Goal: Transaction & Acquisition: Obtain resource

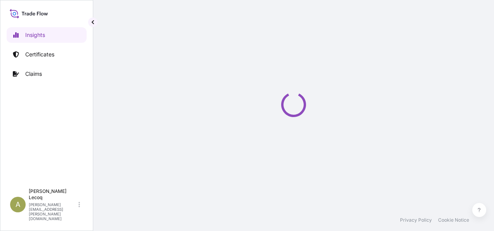
select select "2025"
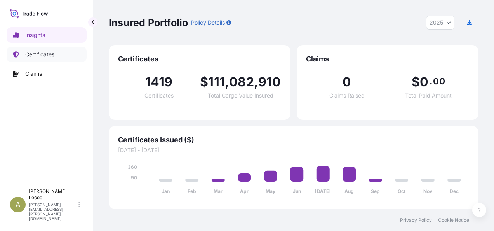
click at [34, 54] on p "Certificates" at bounding box center [39, 54] width 29 height 8
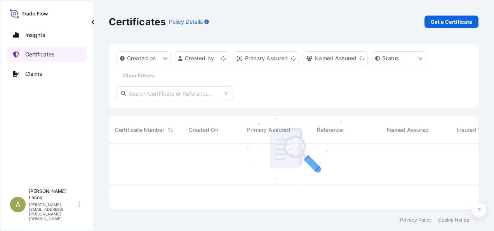
scroll to position [64, 364]
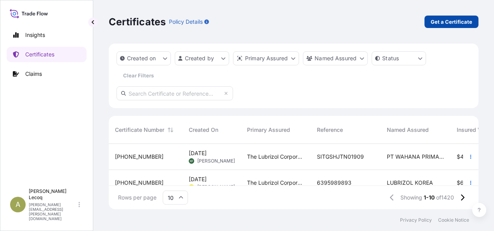
click at [443, 21] on p "Get a Certificate" at bounding box center [452, 22] width 42 height 8
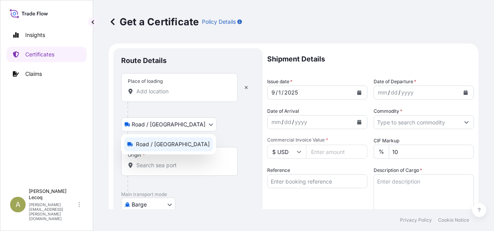
click at [169, 124] on body "Insights Certificates Claims A [PERSON_NAME] [PERSON_NAME][EMAIL_ADDRESS][PERSO…" at bounding box center [247, 115] width 494 height 231
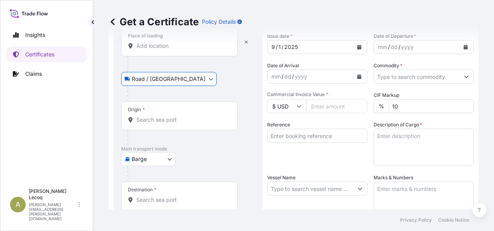
scroll to position [78, 0]
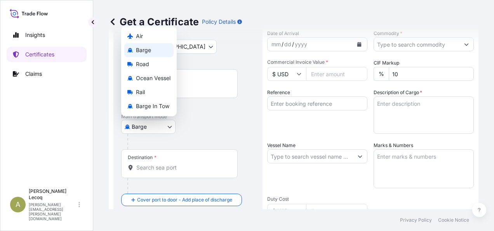
click at [168, 127] on body "Insights Certificates Claims A [PERSON_NAME] [PERSON_NAME][EMAIL_ADDRESS][PERSO…" at bounding box center [247, 115] width 494 height 231
click at [161, 78] on span "Ocean Vessel" at bounding box center [153, 78] width 35 height 8
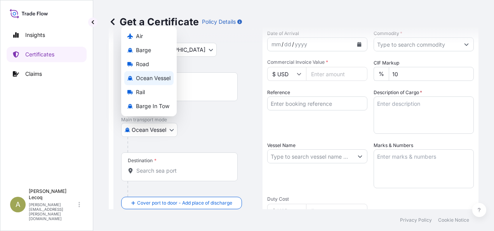
select select "Ocean Vessel"
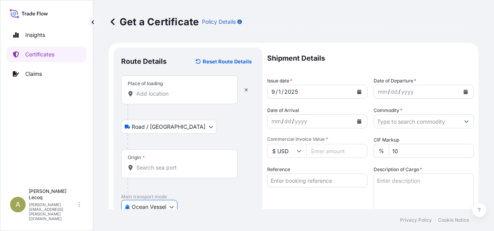
scroll to position [0, 0]
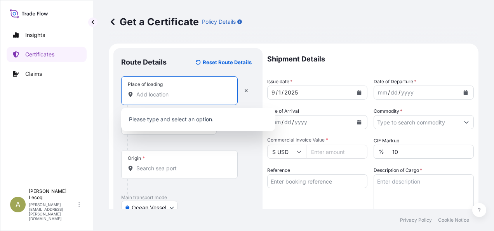
click at [169, 97] on input "Place of loading" at bounding box center [182, 95] width 92 height 8
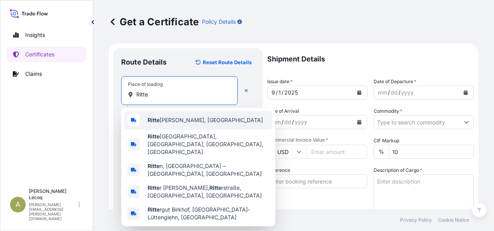
click at [185, 123] on span "[PERSON_NAME], [GEOGRAPHIC_DATA]" at bounding box center [205, 120] width 115 height 8
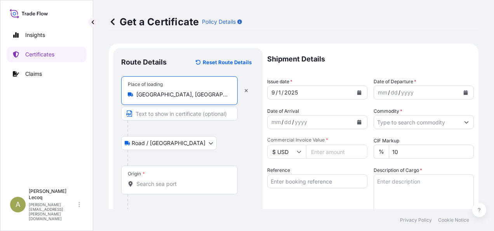
type input "[GEOGRAPHIC_DATA], [GEOGRAPHIC_DATA]"
click at [162, 183] on input "Origin *" at bounding box center [182, 184] width 92 height 8
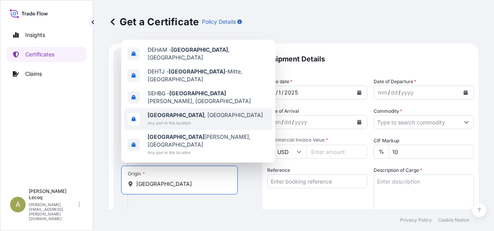
click at [187, 127] on span "Any port in this location" at bounding box center [205, 123] width 115 height 8
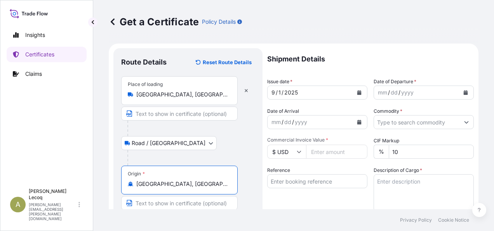
type input "[GEOGRAPHIC_DATA], [GEOGRAPHIC_DATA]"
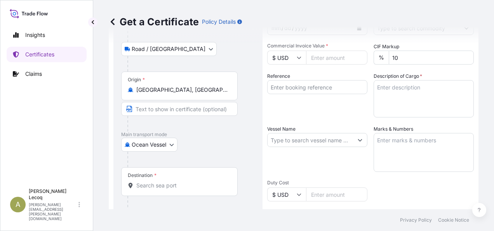
scroll to position [117, 0]
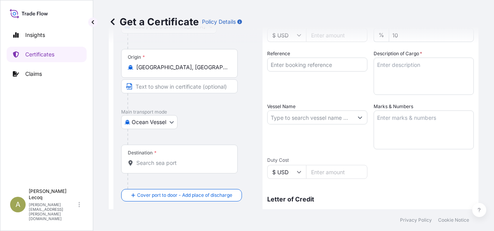
click at [173, 162] on input "Destination *" at bounding box center [182, 163] width 92 height 8
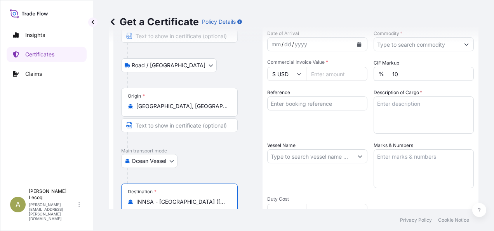
scroll to position [0, 0]
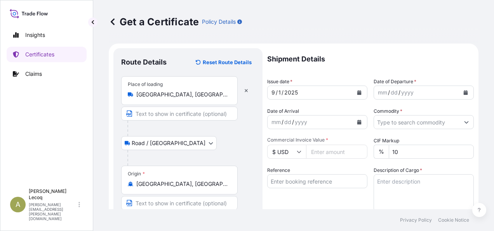
type input "INNSA - [GEOGRAPHIC_DATA] ([PERSON_NAME]), [GEOGRAPHIC_DATA]"
click at [204, 96] on input "[GEOGRAPHIC_DATA], [GEOGRAPHIC_DATA]" at bounding box center [182, 95] width 92 height 8
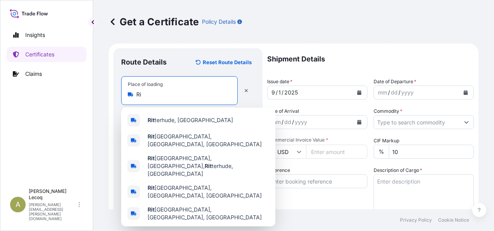
type input "R"
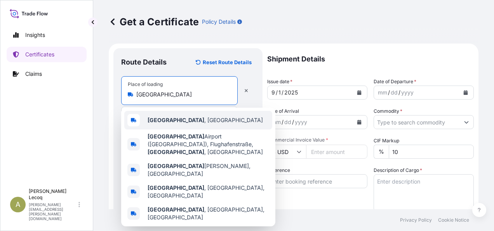
click at [202, 118] on div "[GEOGRAPHIC_DATA] , [GEOGRAPHIC_DATA]" at bounding box center [198, 120] width 148 height 19
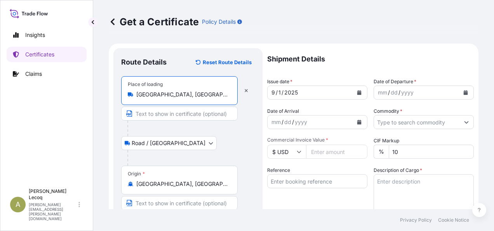
type input "[GEOGRAPHIC_DATA], [GEOGRAPHIC_DATA]"
click at [463, 92] on icon "Calendar" at bounding box center [465, 92] width 5 height 5
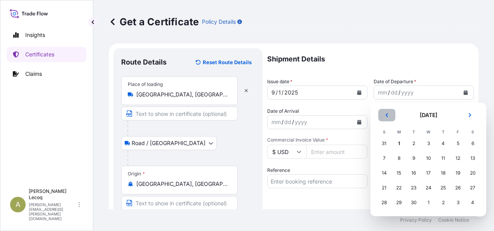
click at [390, 116] on button "Previous" at bounding box center [386, 115] width 17 height 12
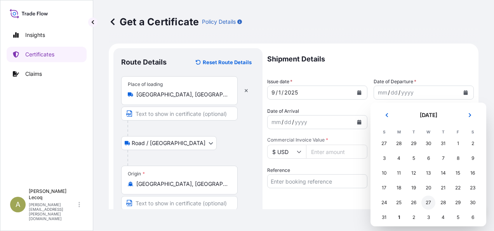
click at [429, 204] on div "27" at bounding box center [428, 202] width 14 height 14
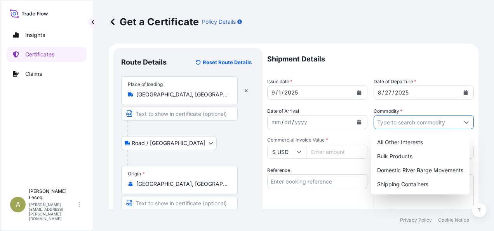
click at [419, 123] on input "Commodity *" at bounding box center [416, 122] width 85 height 14
click at [427, 183] on div "Shipping Containers" at bounding box center [420, 184] width 92 height 14
type input "Shipping Containers"
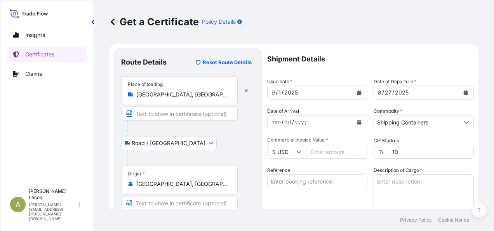
click at [299, 150] on icon at bounding box center [299, 151] width 5 height 5
click at [284, 173] on div "€ EUR" at bounding box center [286, 172] width 33 height 15
type input "€ EUR"
drag, startPoint x: 333, startPoint y: 151, endPoint x: 431, endPoint y: 161, distance: 99.1
click at [333, 151] on input "Commercial Invoice Value *" at bounding box center [336, 151] width 61 height 14
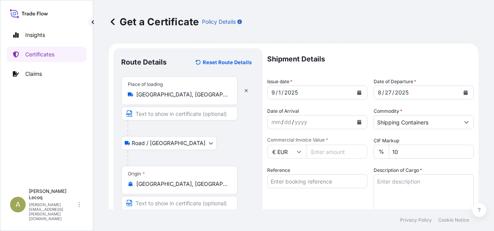
click at [339, 151] on input "Commercial Invoice Value *" at bounding box center [336, 151] width 61 height 14
type input "6886.20"
click at [305, 182] on input "Reference" at bounding box center [317, 181] width 100 height 14
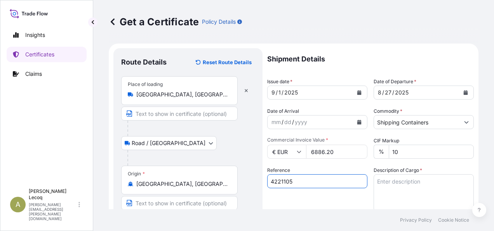
type input "4221105"
click at [425, 184] on textarea "Description of Cargo *" at bounding box center [424, 192] width 100 height 37
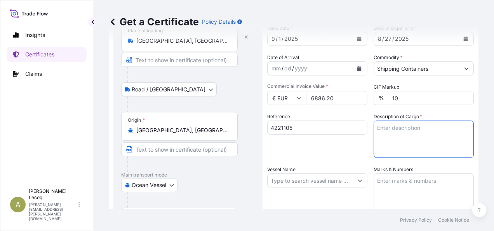
scroll to position [78, 0]
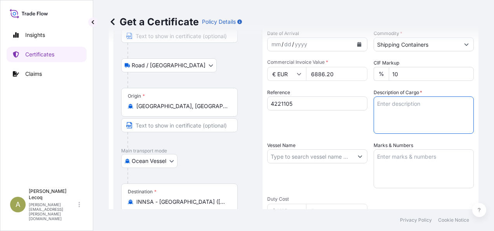
click at [387, 155] on textarea "Marks & Numbers" at bounding box center [424, 168] width 100 height 39
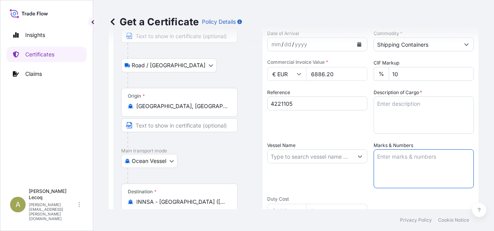
click at [388, 103] on textarea "Description of Cargo *" at bounding box center [424, 114] width 100 height 37
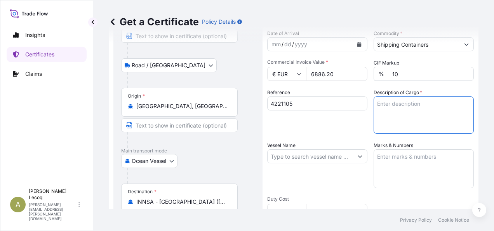
click at [383, 104] on textarea "Description of Cargo *" at bounding box center [424, 114] width 100 height 37
click at [418, 101] on textarea "40 BAGS ref" at bounding box center [424, 114] width 100 height 37
paste textarea "R01209E"
click at [380, 116] on textarea "40 BAGS ref R01209E Raw Material for Additives" at bounding box center [424, 114] width 100 height 37
click at [456, 111] on textarea "40 BAGS ref R01209E Raw Material for Additives" at bounding box center [424, 114] width 100 height 37
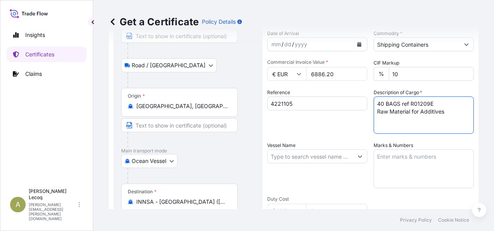
paste textarea "R01209E"
click at [451, 113] on textarea "40 BAGS ref R01209E Raw Material for Additives" at bounding box center [424, 114] width 100 height 37
click at [384, 118] on textarea "40 BAGS ref R01209E Raw Material for Additives" at bounding box center [424, 114] width 100 height 37
click at [447, 114] on textarea "40 BAGS ref R01209E Raw Material for Additives" at bounding box center [424, 114] width 100 height 37
paste textarea "Commodity Code: 2933.69.80.900"
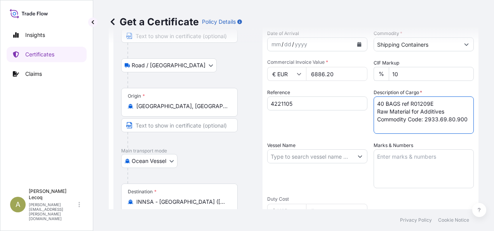
type textarea "40 BAGS ref R01209E Raw Material for Additives Commodity Code: 2933.69.80.900"
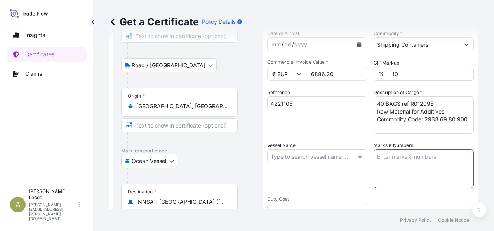
click at [399, 157] on textarea "Marks & Numbers" at bounding box center [424, 168] width 100 height 39
click at [382, 157] on textarea "Marks & Numbers" at bounding box center [424, 168] width 100 height 39
type textarea "40 bags on 1 pallet"
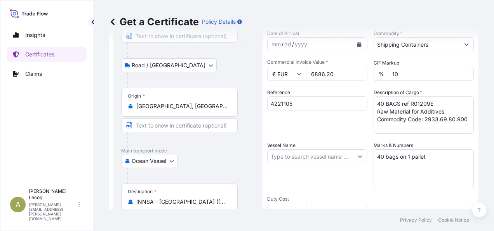
click at [297, 157] on input "Vessel Name" at bounding box center [310, 156] width 85 height 14
paste input "CHARLESTON EXPRESS (534E)"
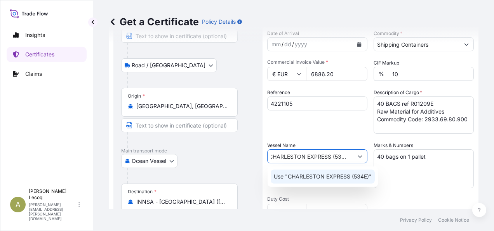
type input "CHARLESTON EXPRESS (534E)"
click at [411, 174] on textarea "40 bags on 1 pallet" at bounding box center [424, 168] width 100 height 39
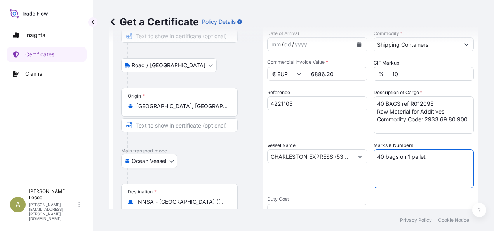
click at [435, 158] on textarea "40 bags on 1 pallet" at bounding box center [424, 168] width 100 height 39
paste textarea "Container : NIDU 521195-9 Seal : 041059 Type: 40 HC"
type textarea "40 bags on 1 pallet Container : NIDU 521195-9 Seal : 041059 Type: 40 HC"
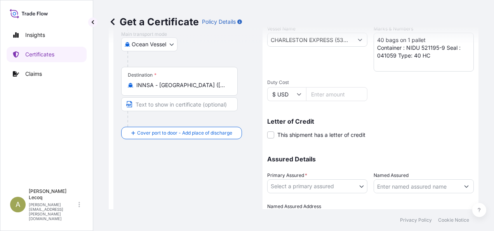
scroll to position [235, 0]
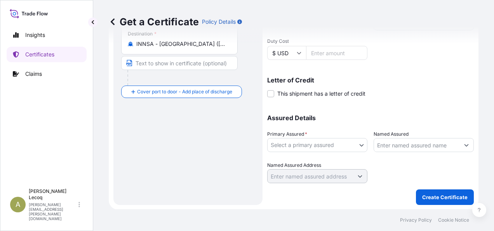
click at [316, 148] on body "Insights Certificates Claims A [PERSON_NAME] [PERSON_NAME][EMAIL_ADDRESS][PERSO…" at bounding box center [247, 115] width 494 height 231
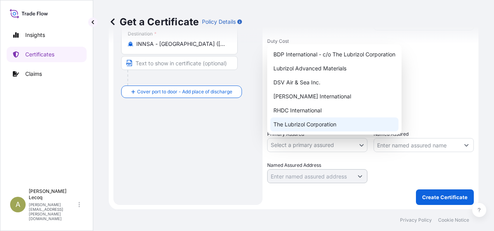
click at [314, 127] on div "The Lubrizol Corporation" at bounding box center [334, 124] width 128 height 14
select select "31566"
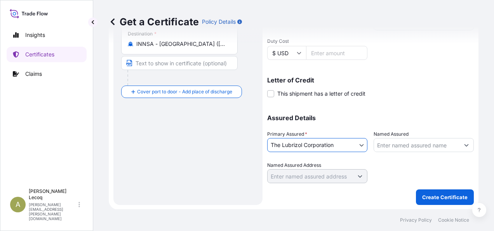
click at [410, 146] on input "Named Assured" at bounding box center [416, 145] width 85 height 14
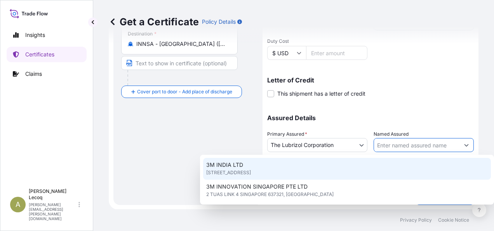
click at [397, 146] on input "Named Assured" at bounding box center [416, 145] width 85 height 14
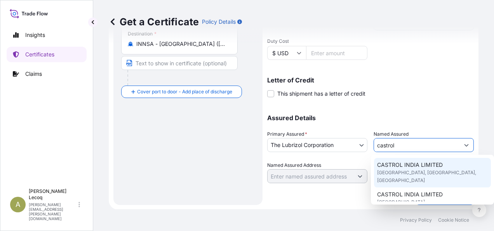
click at [426, 170] on span "[GEOGRAPHIC_DATA], [GEOGRAPHIC_DATA], [GEOGRAPHIC_DATA]" at bounding box center [432, 177] width 111 height 16
type input "CASTROL INDIA LIMITED"
type input "TECHNOPOLIS KNOWLEDGE PARK"
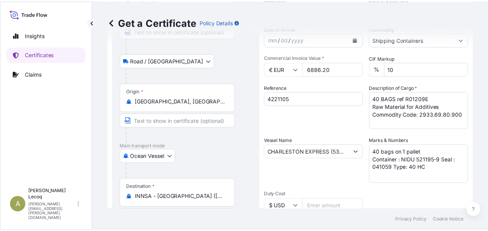
scroll to position [117, 0]
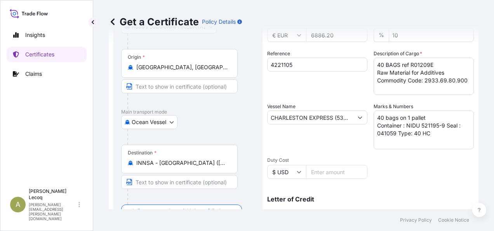
type input "CASTROL INDIA LIMITED"
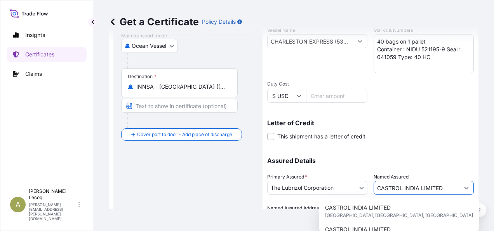
scroll to position [235, 0]
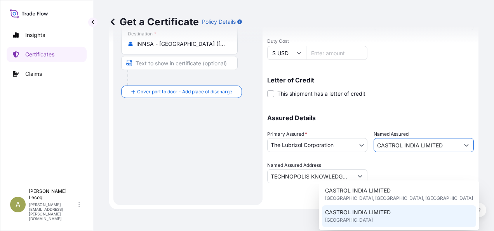
click at [211, 191] on div "Route Details Reset Route Details Place of loading [GEOGRAPHIC_DATA], [GEOGRAPH…" at bounding box center [188, 9] width 134 height 376
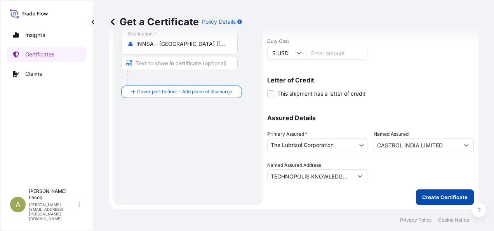
click at [435, 197] on p "Create Certificate" at bounding box center [444, 197] width 45 height 8
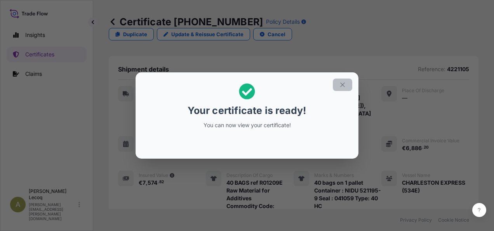
click at [343, 86] on icon "button" at bounding box center [342, 84] width 7 height 7
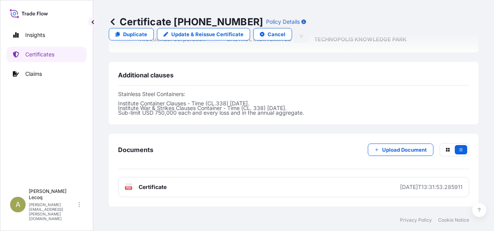
scroll to position [305, 0]
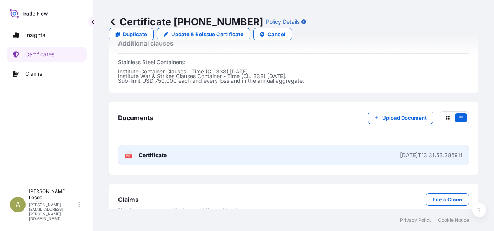
click at [151, 151] on span "Certificate" at bounding box center [153, 155] width 28 height 8
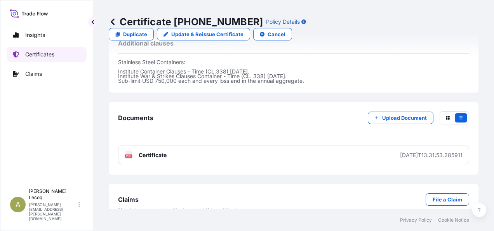
click at [54, 56] on p "Certificates" at bounding box center [39, 54] width 29 height 8
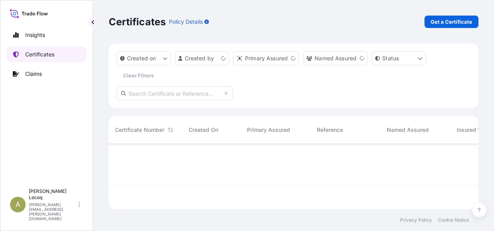
scroll to position [64, 364]
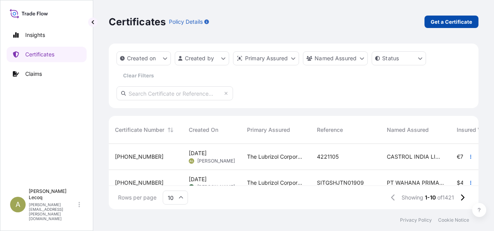
click at [456, 19] on p "Get a Certificate" at bounding box center [452, 22] width 42 height 8
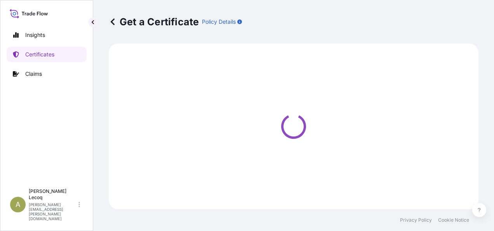
select select "Barge"
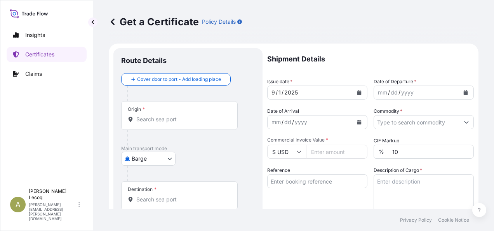
click at [145, 162] on body "Insights Certificates Claims A [PERSON_NAME] [PERSON_NAME][EMAIL_ADDRESS][PERSO…" at bounding box center [247, 115] width 494 height 231
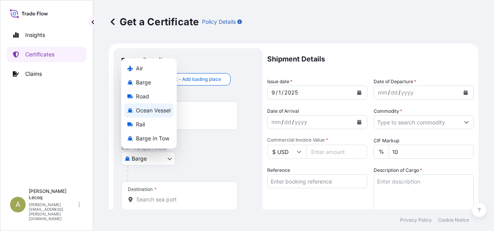
click at [154, 111] on span "Ocean Vessel" at bounding box center [153, 110] width 35 height 8
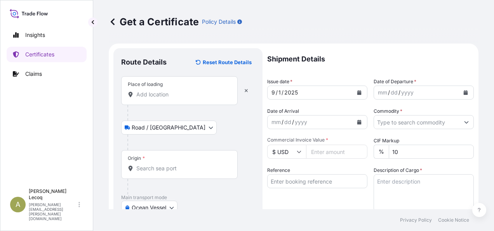
click at [146, 95] on input "Place of loading" at bounding box center [182, 95] width 92 height 8
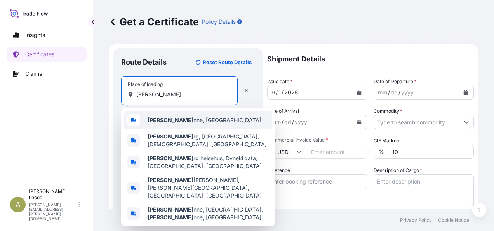
click at [158, 121] on b "[PERSON_NAME]" at bounding box center [171, 120] width 46 height 7
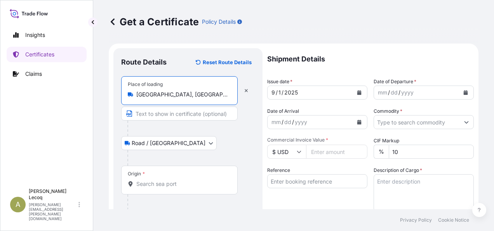
type input "[GEOGRAPHIC_DATA], [GEOGRAPHIC_DATA]"
click at [158, 180] on input "Origin *" at bounding box center [182, 184] width 92 height 8
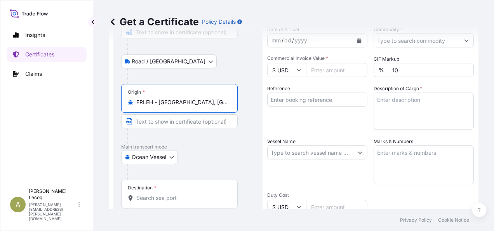
scroll to position [117, 0]
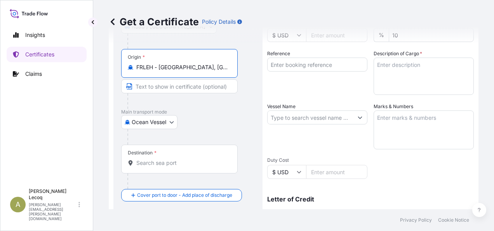
type input "FRLEH - [GEOGRAPHIC_DATA], [GEOGRAPHIC_DATA]"
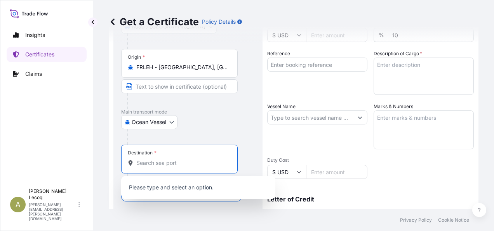
drag, startPoint x: 148, startPoint y: 159, endPoint x: 143, endPoint y: 163, distance: 6.5
click at [148, 159] on input "Destination *" at bounding box center [182, 163] width 92 height 8
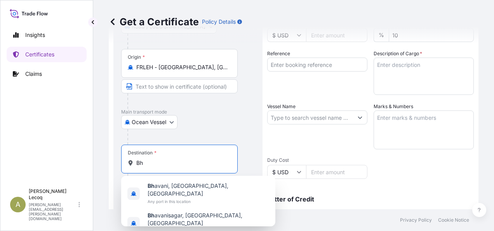
type input "B"
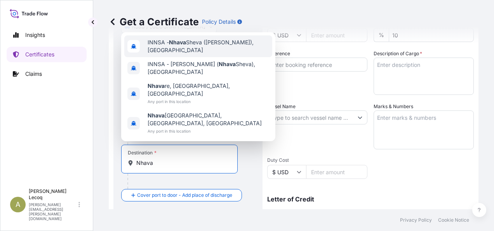
click at [199, 54] on span "INNSA - [GEOGRAPHIC_DATA] ([PERSON_NAME]), [GEOGRAPHIC_DATA]" at bounding box center [209, 46] width 122 height 16
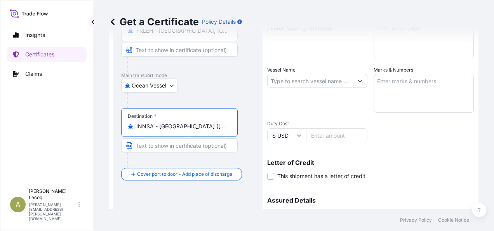
scroll to position [194, 0]
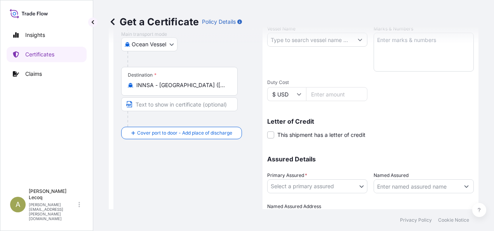
click at [176, 88] on div "Destination * INNSA - [GEOGRAPHIC_DATA] ([PERSON_NAME]), [GEOGRAPHIC_DATA]" at bounding box center [179, 81] width 117 height 29
click at [176, 88] on input "INNSA - [GEOGRAPHIC_DATA] ([PERSON_NAME]), [GEOGRAPHIC_DATA]" at bounding box center [182, 85] width 92 height 8
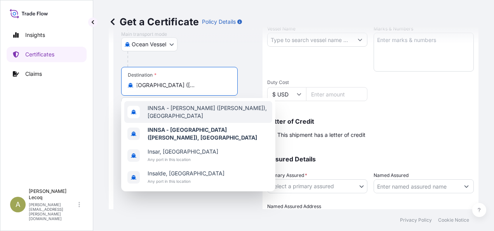
click at [174, 111] on span "INNSA - [PERSON_NAME] ([PERSON_NAME]), [GEOGRAPHIC_DATA]" at bounding box center [209, 112] width 122 height 16
type input "INNSA - [PERSON_NAME] ([PERSON_NAME]), [GEOGRAPHIC_DATA]"
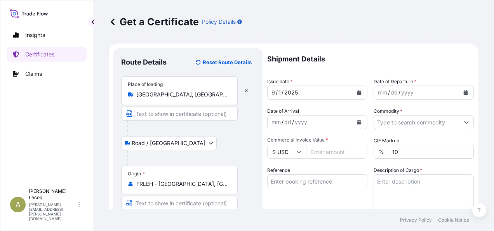
scroll to position [0, 0]
click at [464, 92] on icon "Calendar" at bounding box center [466, 92] width 4 height 5
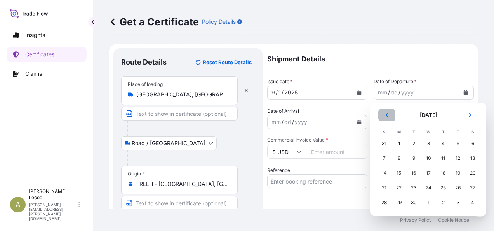
click at [385, 115] on icon "Previous" at bounding box center [387, 115] width 5 height 5
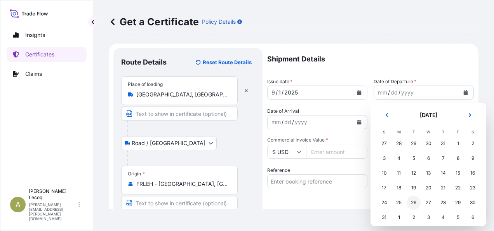
click at [411, 200] on div "26" at bounding box center [414, 202] width 14 height 14
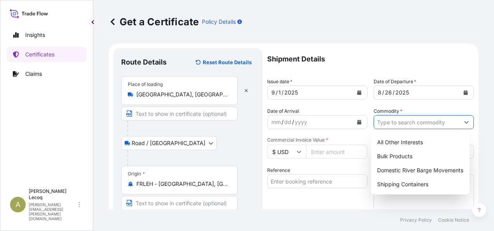
click at [409, 124] on input "Commodity *" at bounding box center [416, 122] width 85 height 14
click at [419, 184] on div "Shipping Containers" at bounding box center [420, 184] width 92 height 14
type input "Shipping Containers"
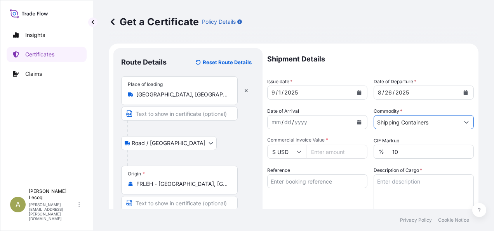
click at [300, 151] on icon at bounding box center [299, 152] width 4 height 2
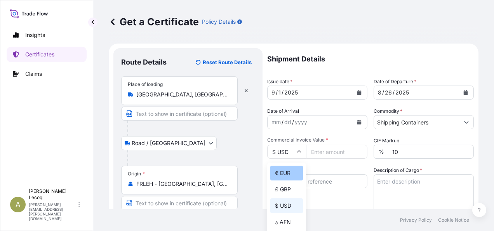
click at [281, 173] on div "€ EUR" at bounding box center [286, 172] width 33 height 15
type input "€ EUR"
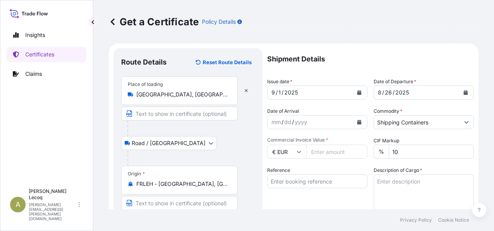
click at [299, 178] on input "Reference" at bounding box center [317, 181] width 100 height 14
type input "4221109"
click at [414, 181] on textarea "Description of Cargo *" at bounding box center [424, 192] width 100 height 37
click at [390, 183] on textarea "Description of Cargo *" at bounding box center [424, 192] width 100 height 37
click at [419, 181] on textarea "20 drums ref" at bounding box center [424, 192] width 100 height 37
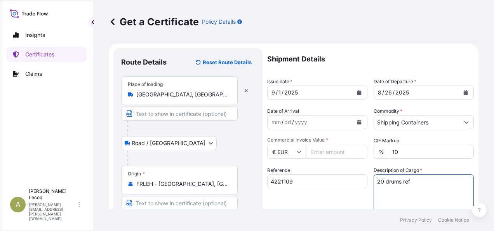
paste textarea "R15714A"
click at [464, 181] on textarea "20 drums ref R15714A on 5 pallets" at bounding box center [424, 192] width 100 height 37
drag, startPoint x: 457, startPoint y: 194, endPoint x: 368, endPoint y: 193, distance: 89.3
click at [368, 193] on div "Shipment Details Issue date * [DATE] Date of Departure * [DATE] Date of Arrival…" at bounding box center [370, 233] width 207 height 370
click at [458, 190] on textarea "20 drums ref R15714A on 5 pallets Additives for Lubricant oils" at bounding box center [424, 192] width 100 height 37
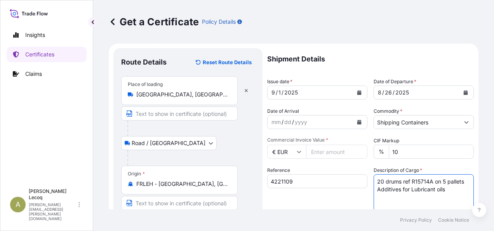
paste textarea "Commodity Code: [PHONE_NUMBER]"
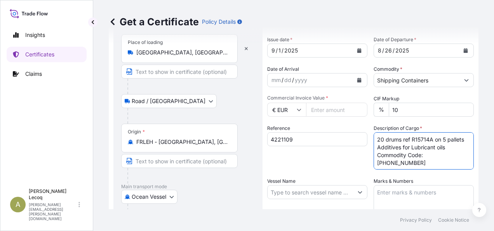
scroll to position [78, 0]
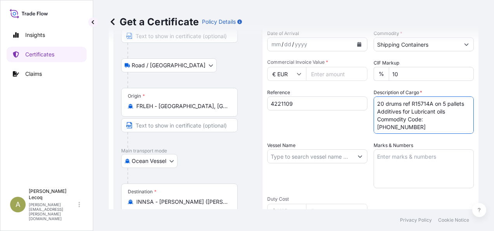
type textarea "20 drums ref R15714A on 5 pallets Additives for Lubricant oils Commodity Code: …"
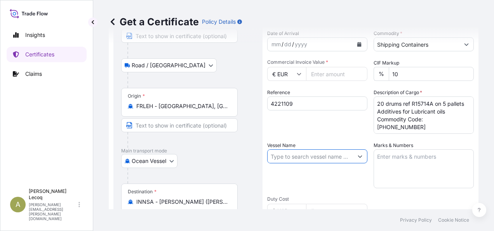
click at [291, 157] on input "Vessel Name" at bounding box center [310, 156] width 85 height 14
paste input "MSC LEIGH (IP533R)"
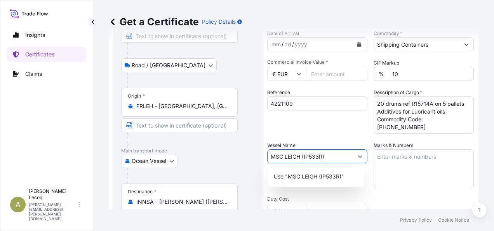
type input "MSC LEIGH (IP533R)"
click at [392, 157] on textarea "Marks & Numbers" at bounding box center [424, 168] width 100 height 39
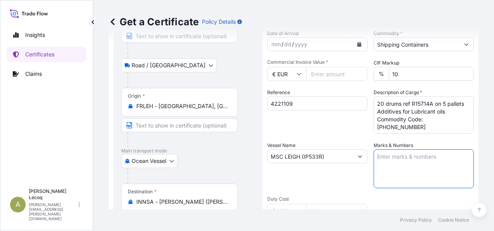
click at [399, 157] on textarea "Marks & Numbers" at bounding box center [424, 168] width 100 height 39
click at [439, 158] on textarea "20 drums on 5 pallets" at bounding box center [424, 168] width 100 height 39
paste textarea "Container:CAAU 945360-3(40 HC )Seal:NEL11914"
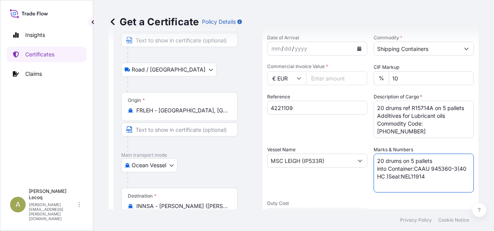
scroll to position [2, 0]
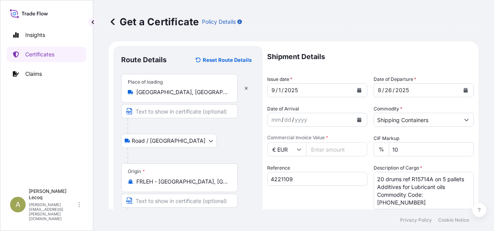
type textarea "20 drums on 5 pallets into Container:CAAU 945360-3(40 HC )Seal:NEL11914"
click at [328, 146] on input "Commercial Invoice Value *" at bounding box center [336, 149] width 61 height 14
click at [333, 150] on input "Commercial Invoice Value *" at bounding box center [336, 149] width 61 height 14
type input "18795.47"
click at [347, 158] on div "Shipment Details Issue date * [DATE] Date of Departure * [DATE] Date of Arrival…" at bounding box center [370, 231] width 207 height 370
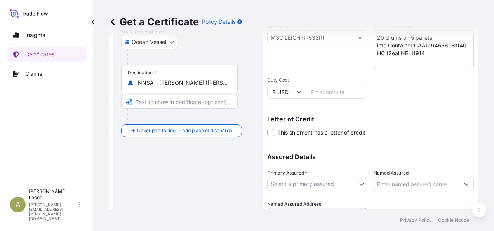
scroll to position [235, 0]
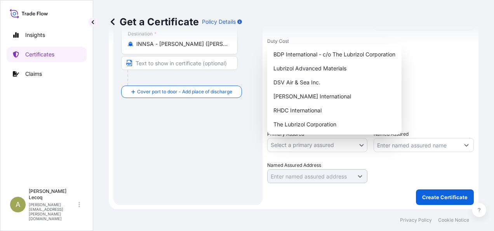
click at [326, 147] on body "Insights Certificates Claims A [PERSON_NAME] [PERSON_NAME][EMAIL_ADDRESS][PERSO…" at bounding box center [247, 115] width 494 height 231
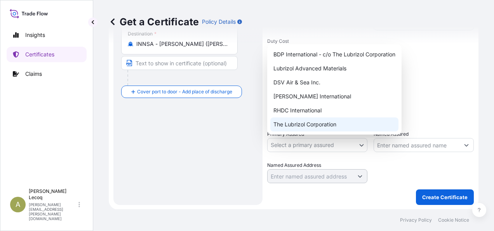
click at [317, 124] on div "The Lubrizol Corporation" at bounding box center [334, 124] width 128 height 14
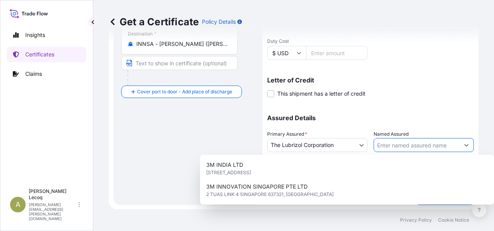
click at [392, 142] on input "Named Assured" at bounding box center [416, 145] width 85 height 14
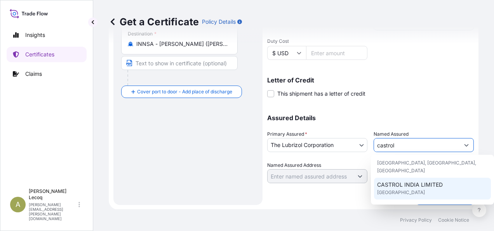
scroll to position [0, 0]
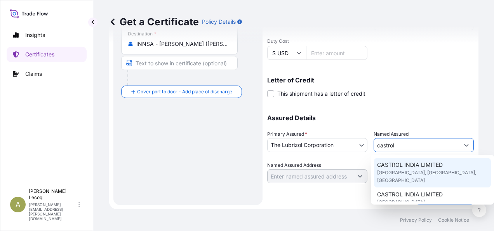
click at [415, 171] on span "[GEOGRAPHIC_DATA], [GEOGRAPHIC_DATA], [GEOGRAPHIC_DATA]" at bounding box center [432, 177] width 111 height 16
type input "CASTROL INDIA LIMITED"
type input "TECHNOPOLIS KNOWLEDGE PARK"
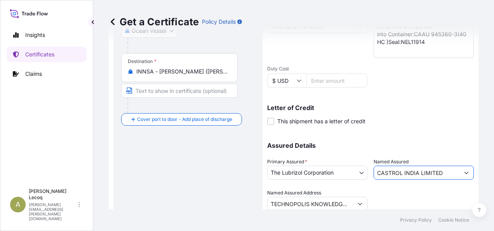
scroll to position [235, 0]
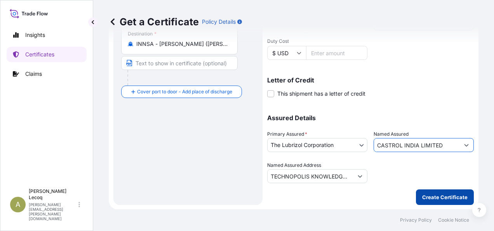
type input "CASTROL INDIA LIMITED"
click at [443, 197] on p "Create Certificate" at bounding box center [444, 197] width 45 height 8
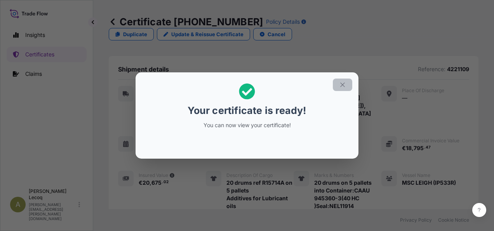
click at [342, 81] on icon "button" at bounding box center [342, 84] width 7 height 7
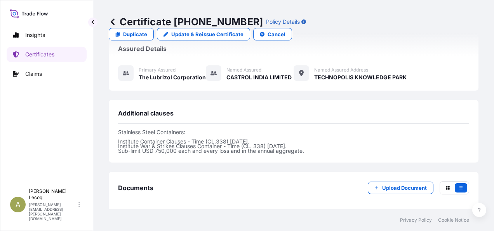
scroll to position [272, 0]
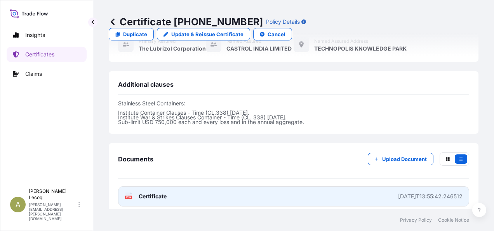
click at [134, 192] on div "PDF Certificate" at bounding box center [146, 196] width 42 height 8
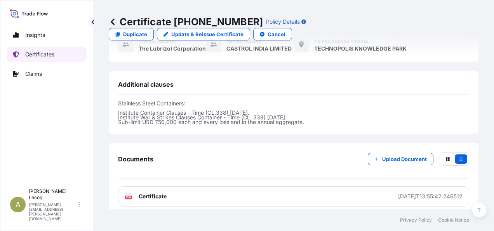
click at [38, 56] on p "Certificates" at bounding box center [39, 54] width 29 height 8
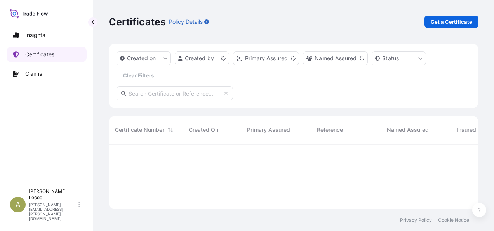
scroll to position [64, 364]
click at [449, 21] on p "Get a Certificate" at bounding box center [452, 22] width 42 height 8
select select "Barge"
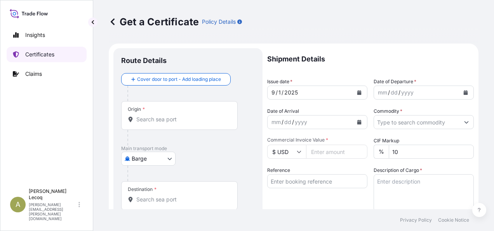
click at [52, 54] on p "Certificates" at bounding box center [39, 54] width 29 height 8
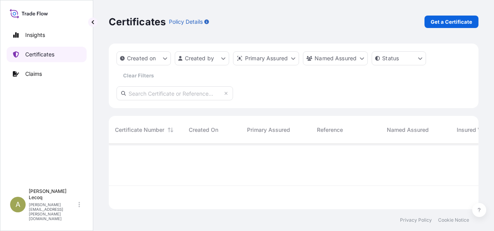
scroll to position [64, 364]
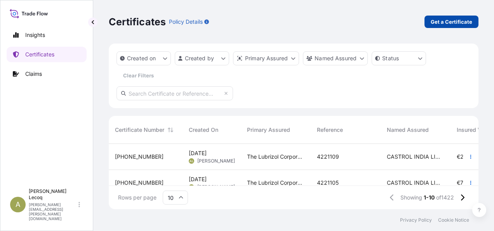
click at [457, 23] on p "Get a Certificate" at bounding box center [452, 22] width 42 height 8
select select "Barge"
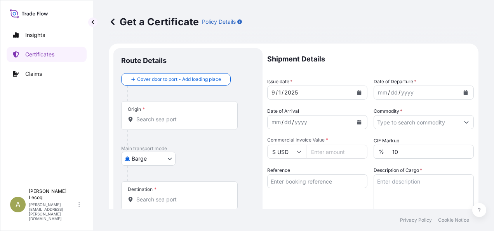
click at [153, 162] on body "Insights Certificates Claims A [PERSON_NAME] [PERSON_NAME][EMAIL_ADDRESS][PERSO…" at bounding box center [247, 115] width 494 height 231
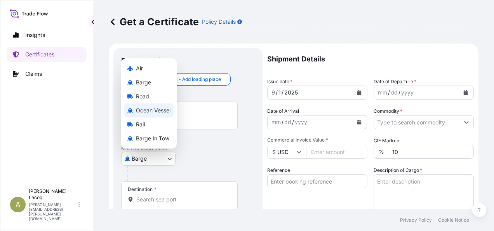
click at [155, 112] on span "Ocean Vessel" at bounding box center [153, 110] width 35 height 8
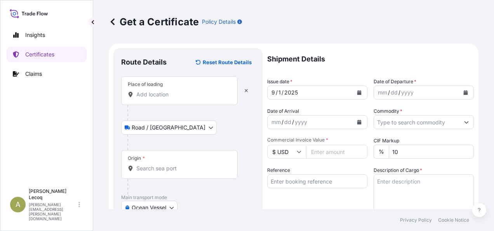
click at [155, 96] on input "Place of loading" at bounding box center [182, 95] width 92 height 8
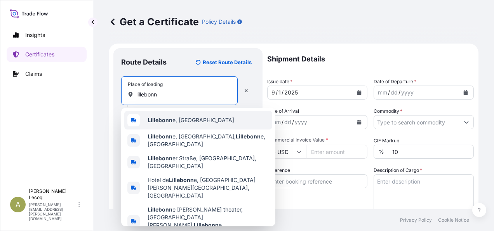
click at [185, 117] on span "Lillebonn e, [GEOGRAPHIC_DATA]" at bounding box center [191, 120] width 87 height 8
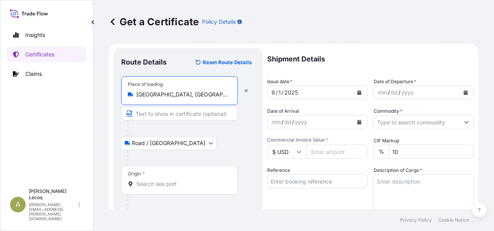
type input "[GEOGRAPHIC_DATA], [GEOGRAPHIC_DATA]"
click at [156, 183] on input "Origin *" at bounding box center [182, 184] width 92 height 8
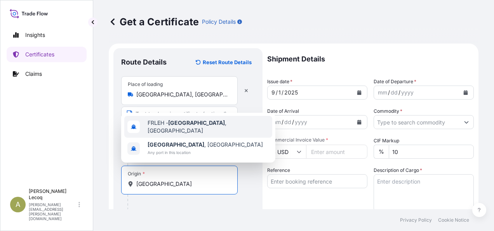
click at [206, 131] on span "FRLEH - [GEOGRAPHIC_DATA] , [GEOGRAPHIC_DATA]" at bounding box center [209, 127] width 122 height 16
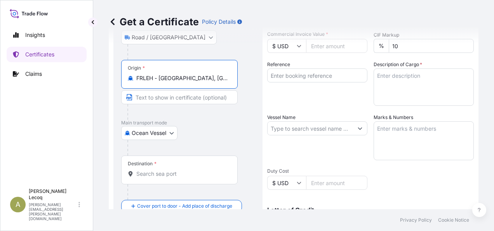
scroll to position [155, 0]
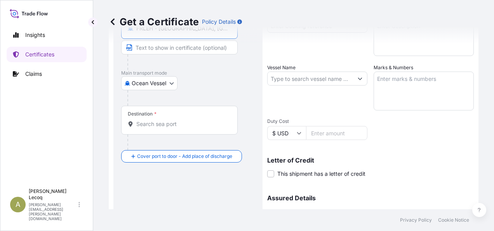
type input "FRLEH - [GEOGRAPHIC_DATA], [GEOGRAPHIC_DATA]"
click at [151, 124] on input "Destination *" at bounding box center [182, 124] width 92 height 8
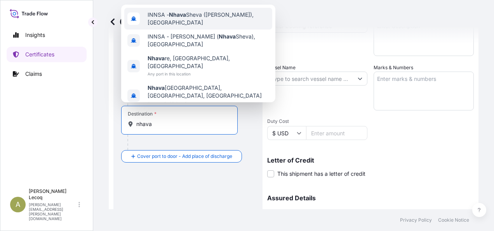
click at [213, 21] on span "INNSA - [GEOGRAPHIC_DATA] ([PERSON_NAME]), [GEOGRAPHIC_DATA]" at bounding box center [209, 19] width 122 height 16
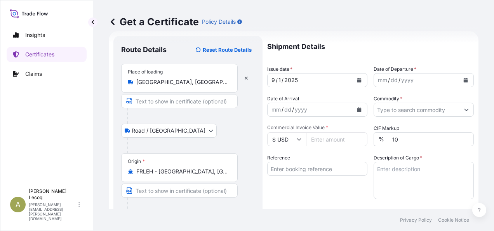
scroll to position [0, 0]
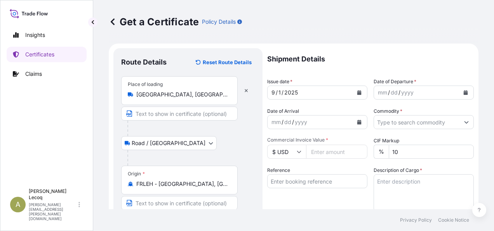
type input "INNSA - [GEOGRAPHIC_DATA] ([PERSON_NAME]), [GEOGRAPHIC_DATA]"
click at [419, 94] on div "mm / dd / yyyy" at bounding box center [416, 92] width 85 height 14
click at [463, 92] on icon "Calendar" at bounding box center [465, 92] width 5 height 5
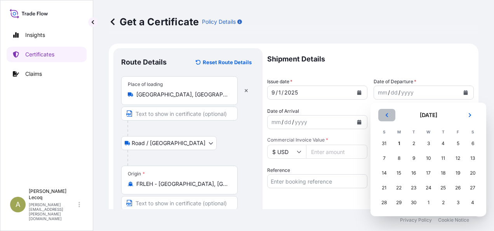
click at [386, 116] on icon "Previous" at bounding box center [387, 115] width 5 height 5
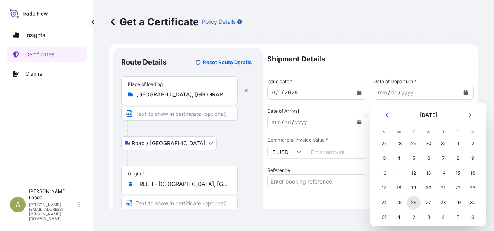
click at [414, 200] on div "26" at bounding box center [414, 202] width 14 height 14
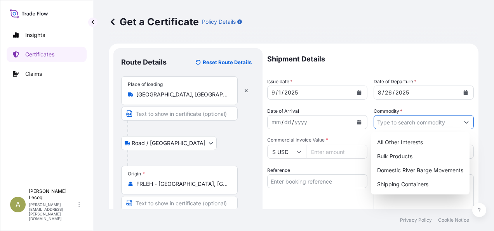
click at [409, 122] on input "Commodity *" at bounding box center [416, 122] width 85 height 14
click at [420, 186] on div "Shipping Containers" at bounding box center [420, 184] width 92 height 14
type input "Shipping Containers"
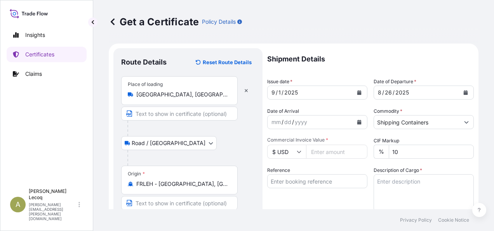
click at [299, 152] on icon at bounding box center [299, 152] width 4 height 2
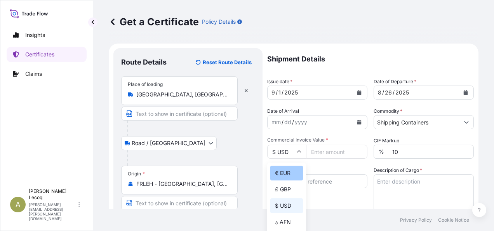
click at [277, 174] on div "€ EUR" at bounding box center [286, 172] width 33 height 15
type input "€ EUR"
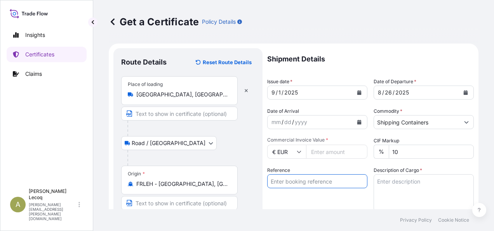
click at [312, 181] on input "Reference" at bounding box center [317, 181] width 100 height 14
type input "4221124"
click at [401, 182] on textarea "Description of Cargo *" at bounding box center [424, 192] width 100 height 37
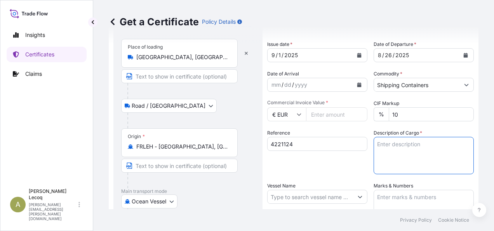
scroll to position [78, 0]
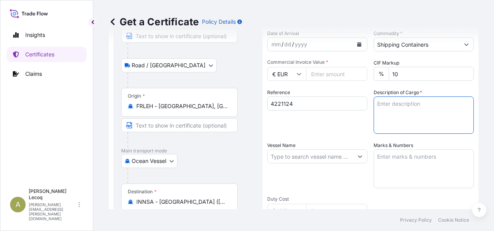
click at [327, 74] on input "Commercial Invoice Value *" at bounding box center [336, 74] width 61 height 14
type input "865.84"
click at [402, 100] on textarea "Description of Cargo *" at bounding box center [424, 114] width 100 height 37
click at [382, 100] on textarea "Description of Cargo *" at bounding box center [424, 114] width 100 height 37
click at [414, 104] on textarea "1 Drum ref" at bounding box center [424, 114] width 100 height 37
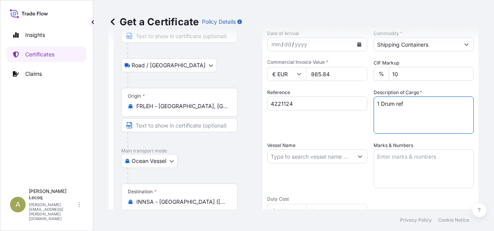
paste textarea "R14718A"
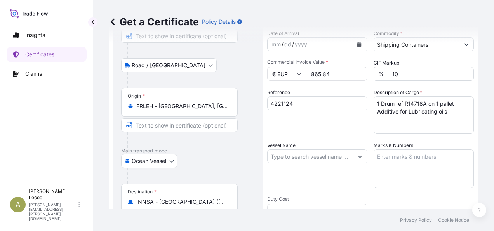
click at [397, 120] on textarea "1 Drum ref R14718A on 1 pallet Additive for Lubricating oils" at bounding box center [424, 114] width 100 height 37
paste textarea "Commodity Code: [PHONE_NUMBER]"
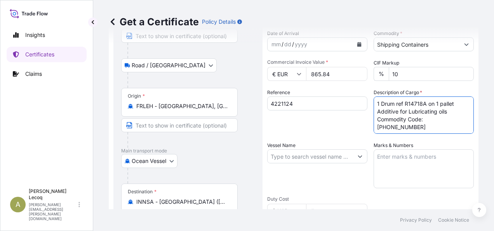
type textarea "1 Drum ref R14718A on 1 pallet Additive for Lubricating oils Commodity Code: [P…"
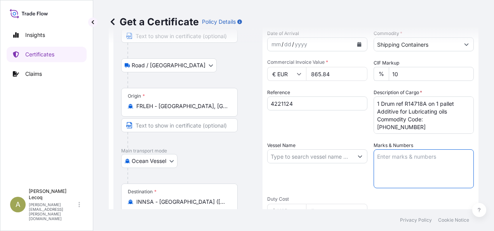
click at [405, 153] on textarea "Marks & Numbers" at bounding box center [424, 168] width 100 height 39
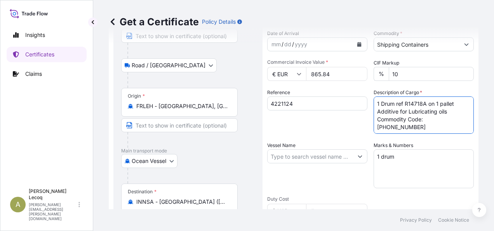
drag, startPoint x: 457, startPoint y: 104, endPoint x: 367, endPoint y: 103, distance: 89.4
click at [367, 103] on div "Shipment Details Issue date * [DATE] Date of Departure * [DATE] Date of Arrival…" at bounding box center [370, 155] width 207 height 370
click at [412, 160] on textarea "1 drum" at bounding box center [424, 168] width 100 height 39
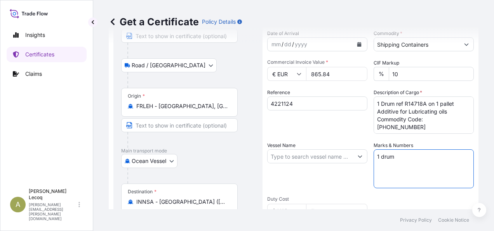
drag, startPoint x: 407, startPoint y: 158, endPoint x: 374, endPoint y: 155, distance: 33.2
click at [374, 155] on textarea "1 drum" at bounding box center [424, 168] width 100 height 39
paste textarea "Drum ref R14718A on 1 pallet"
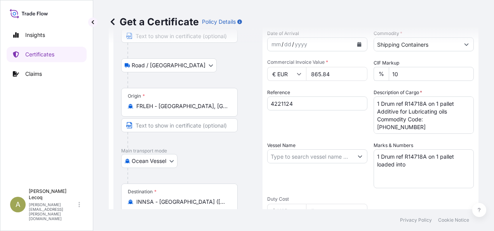
click at [408, 162] on textarea "1 Drum ref R14718A on 1 pallet loaded into" at bounding box center [424, 168] width 100 height 39
paste textarea "Container:CAAU 945360-3(40 HC )Seal:NEL11914"
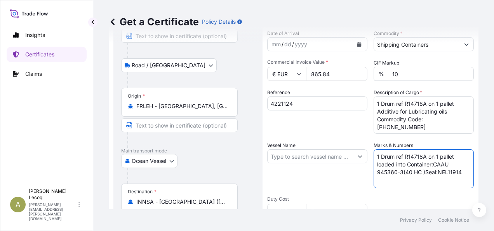
type textarea "1 Drum ref R14718A on 1 pallet loaded into Container:CAAU 945360-3(40 HC )Seal:…"
click at [290, 154] on input "Vessel Name" at bounding box center [310, 156] width 85 height 14
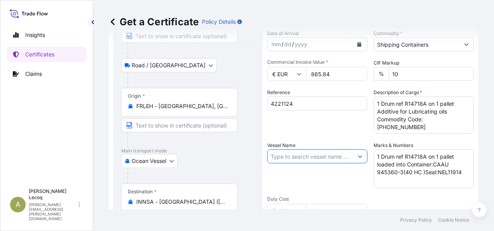
drag, startPoint x: 291, startPoint y: 154, endPoint x: 278, endPoint y: 159, distance: 13.3
click at [278, 159] on input "Vessel Name" at bounding box center [310, 156] width 85 height 14
paste input "MSC LEIGH (IP533R)"
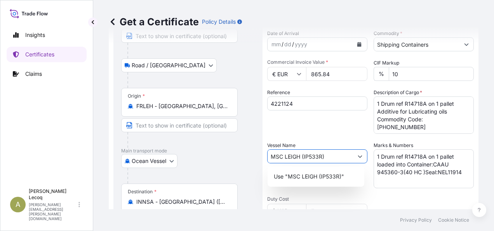
click at [334, 156] on input "MSC LEIGH (IP533R)" at bounding box center [310, 156] width 85 height 14
type input "MSC LEIGH (IP533R)"
click at [406, 196] on div "Shipment Details Issue date * [DATE] Date of Departure * [DATE] Date of Arrival…" at bounding box center [370, 155] width 207 height 370
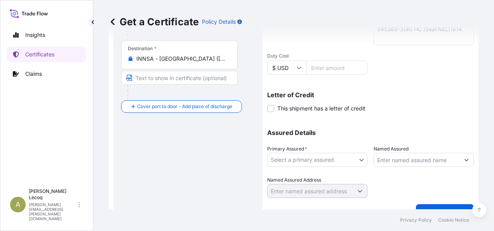
scroll to position [235, 0]
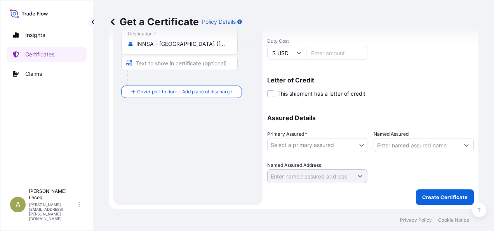
click at [336, 143] on body "0 options available. 1 option available. Insights Certificates Claims A [PERSON…" at bounding box center [247, 115] width 494 height 231
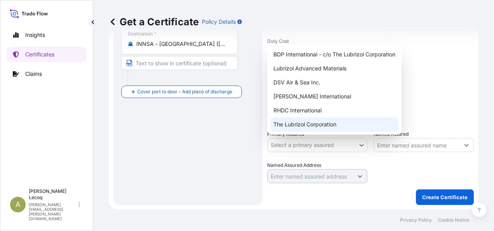
click at [311, 125] on div "The Lubrizol Corporation" at bounding box center [334, 124] width 128 height 14
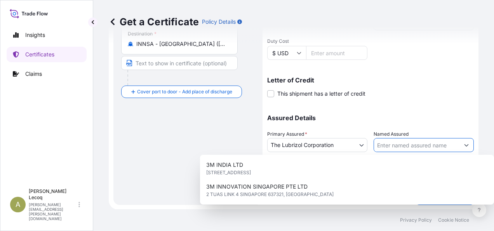
click at [411, 143] on input "Named Assured" at bounding box center [416, 145] width 85 height 14
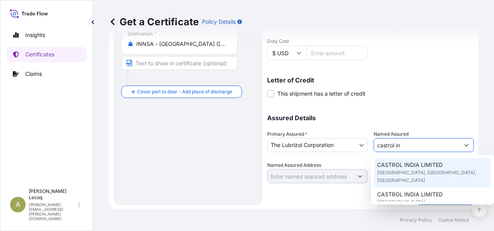
click at [409, 168] on span "CASTROL INDIA LIMITED" at bounding box center [410, 165] width 66 height 8
type input "CASTROL INDIA LIMITED"
type input "TECHNOPOLIS KNOWLEDGE PARK"
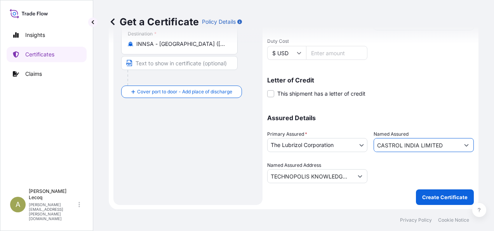
click at [451, 146] on input "CASTROL INDIA LIMITED" at bounding box center [416, 145] width 85 height 14
click at [464, 145] on icon "Show suggestions" at bounding box center [466, 145] width 5 height 5
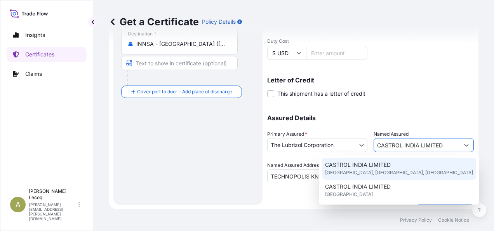
click at [432, 169] on span "[GEOGRAPHIC_DATA], [GEOGRAPHIC_DATA], [GEOGRAPHIC_DATA]" at bounding box center [399, 173] width 148 height 8
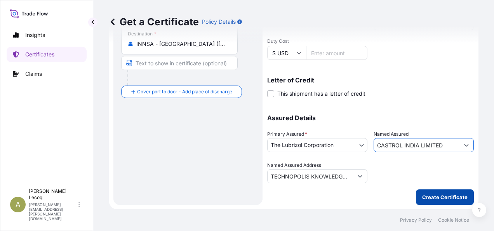
type input "CASTROL INDIA LIMITED"
click at [442, 197] on p "Create Certificate" at bounding box center [444, 197] width 45 height 8
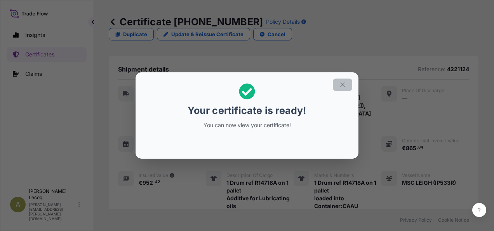
click at [343, 84] on icon "button" at bounding box center [342, 84] width 4 height 4
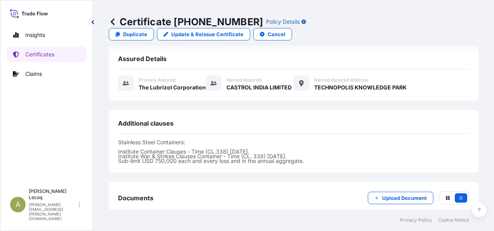
scroll to position [311, 0]
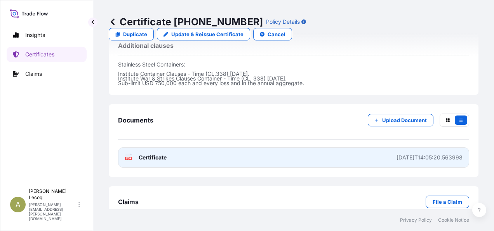
click at [167, 147] on link "PDF Certificate [DATE]T14:05:20.563998" at bounding box center [293, 157] width 351 height 20
